Goal: Navigation & Orientation: Find specific page/section

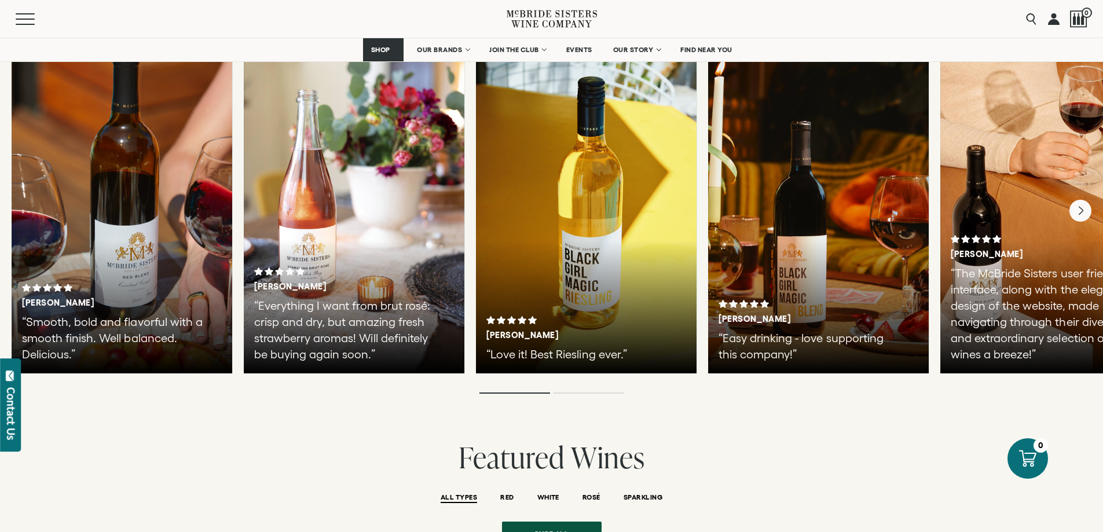
scroll to position [1969, 0]
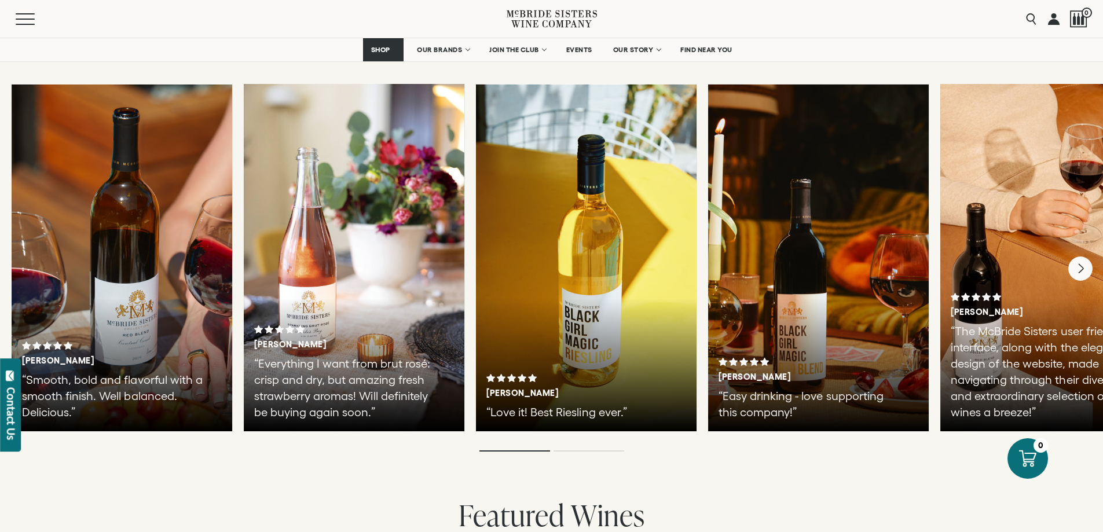
click at [1080, 264] on icon "Next" at bounding box center [1081, 269] width 24 height 24
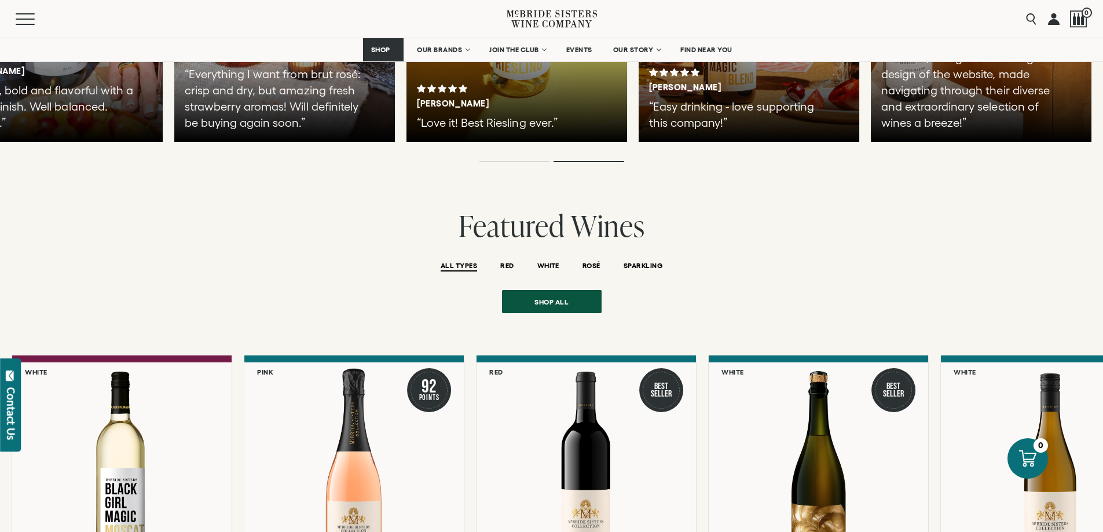
scroll to position [2549, 0]
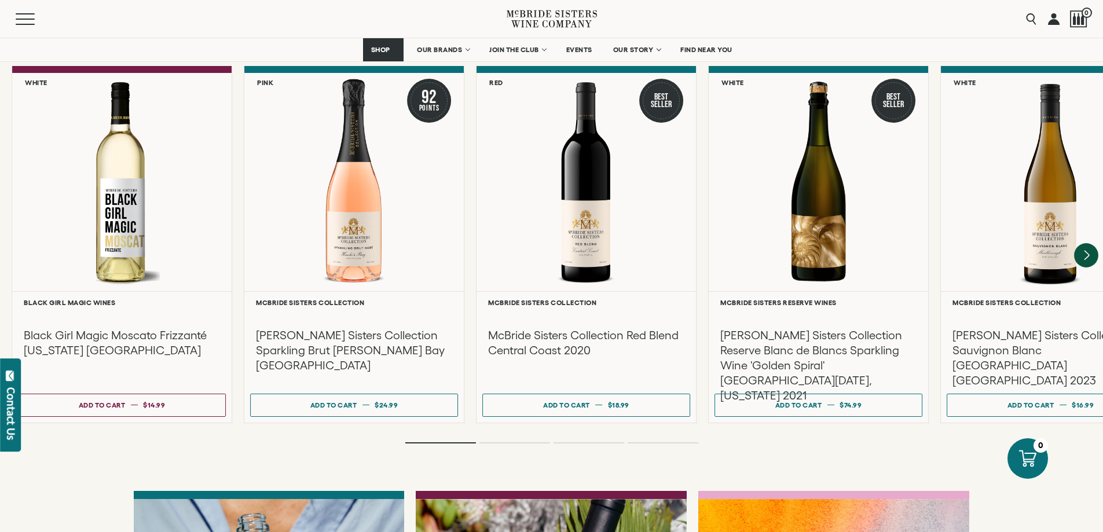
click at [1084, 244] on icon "Next" at bounding box center [1086, 256] width 24 height 24
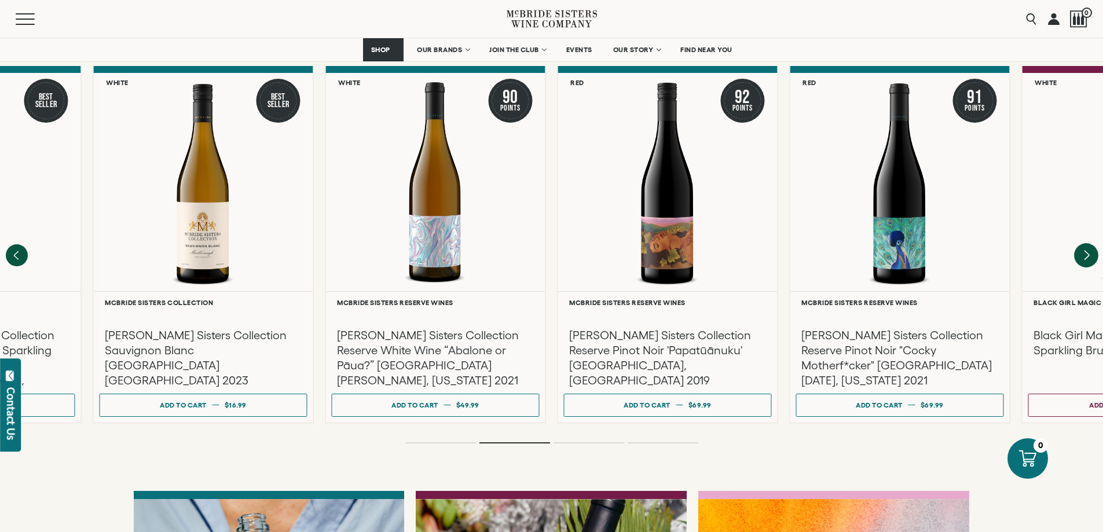
click at [1084, 244] on icon "Next" at bounding box center [1086, 256] width 24 height 24
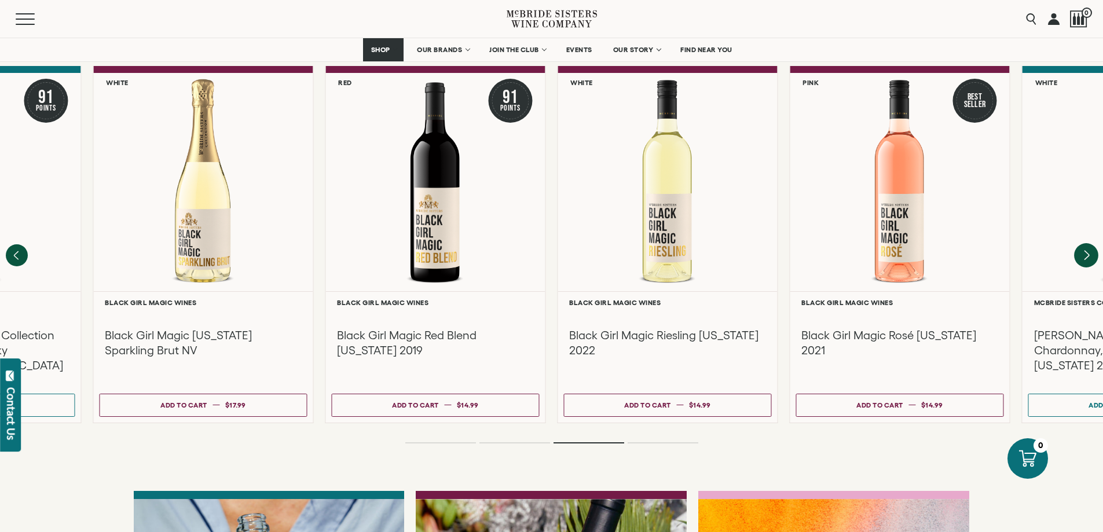
click at [1081, 244] on icon "Next" at bounding box center [1086, 256] width 24 height 24
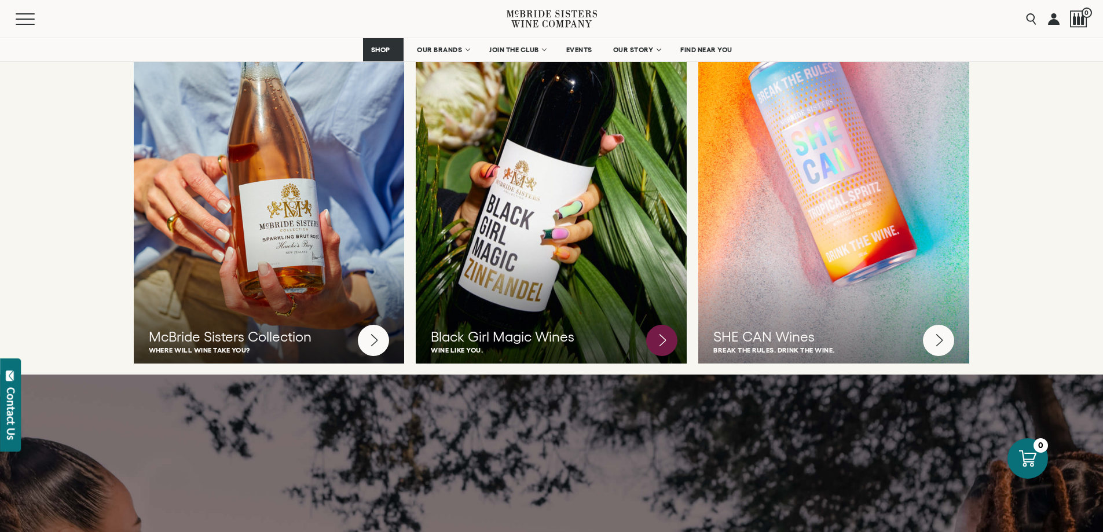
scroll to position [2954, 0]
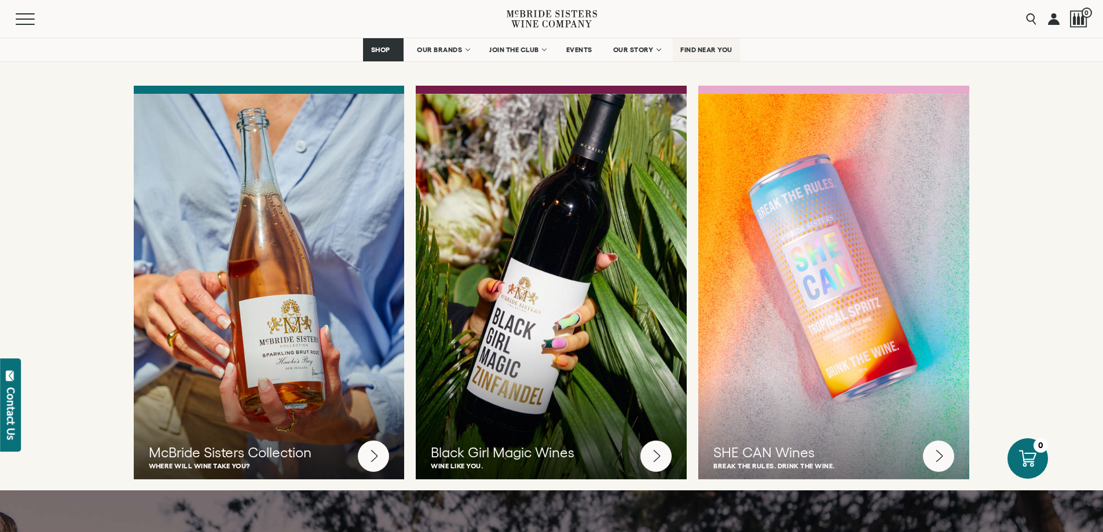
click at [706, 50] on span "FIND NEAR YOU" at bounding box center [707, 50] width 52 height 8
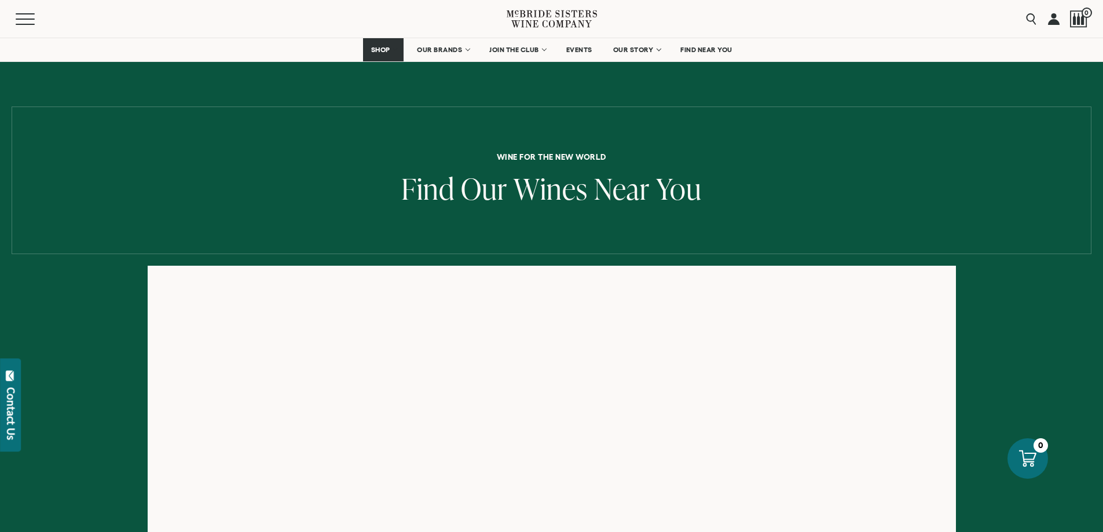
scroll to position [174, 0]
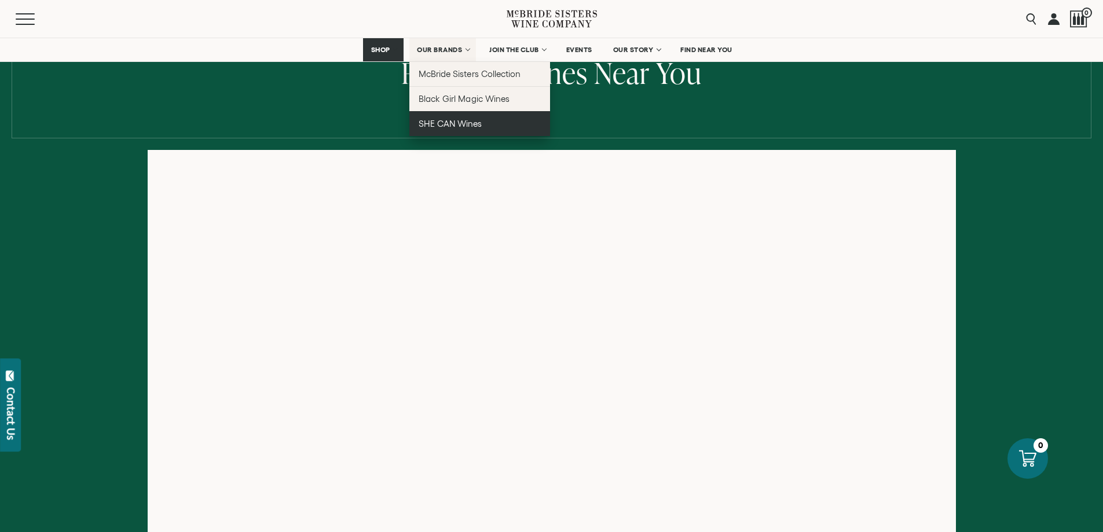
click at [443, 127] on span "SHE CAN Wines" at bounding box center [450, 124] width 63 height 10
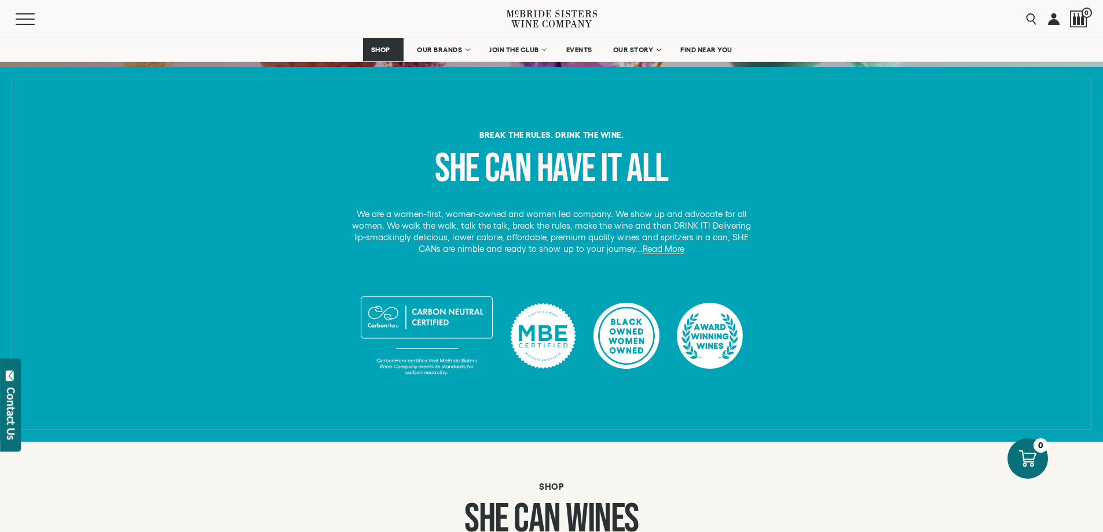
scroll to position [637, 0]
